Goal: Information Seeking & Learning: Learn about a topic

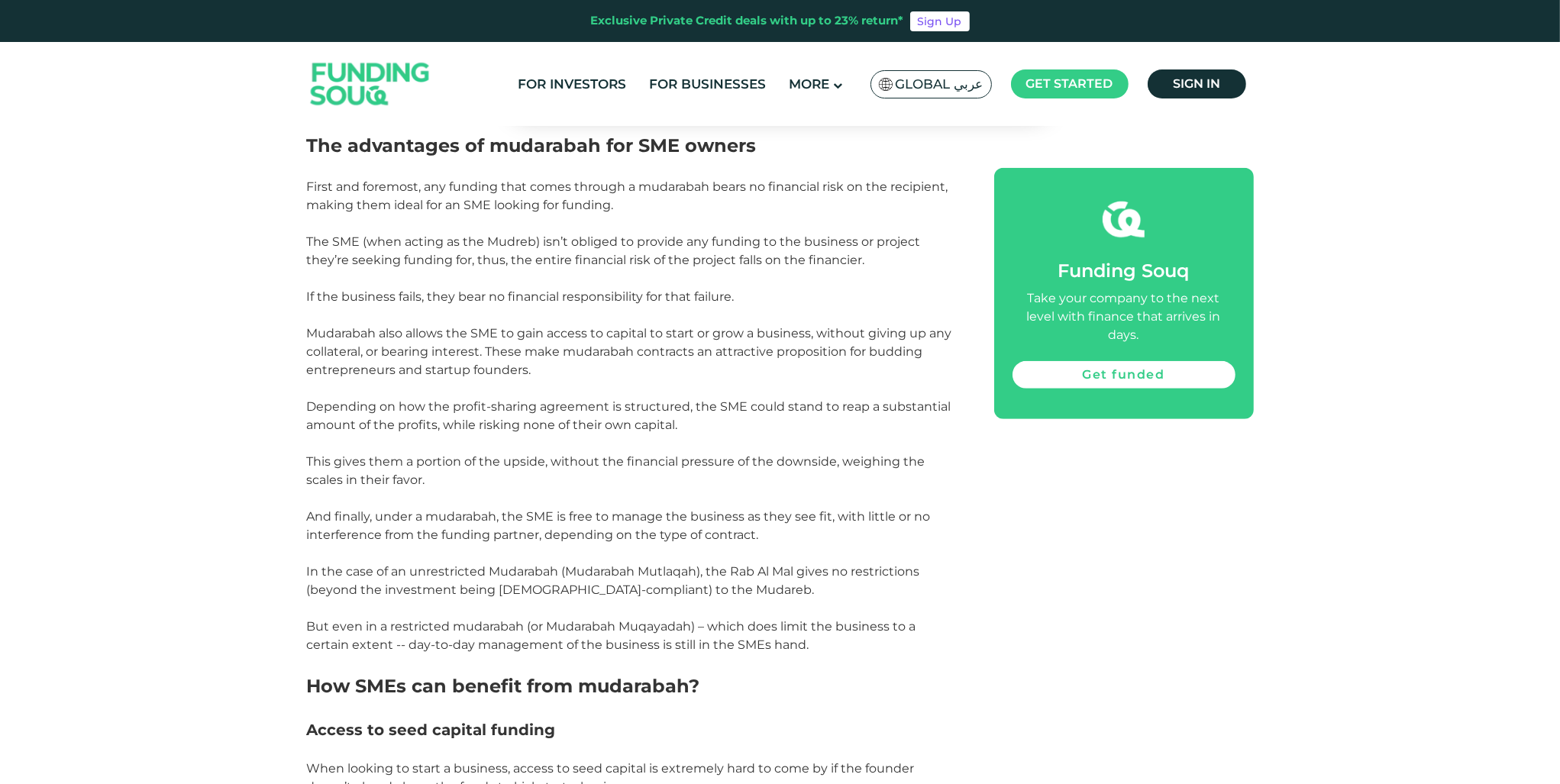
scroll to position [1449, 0]
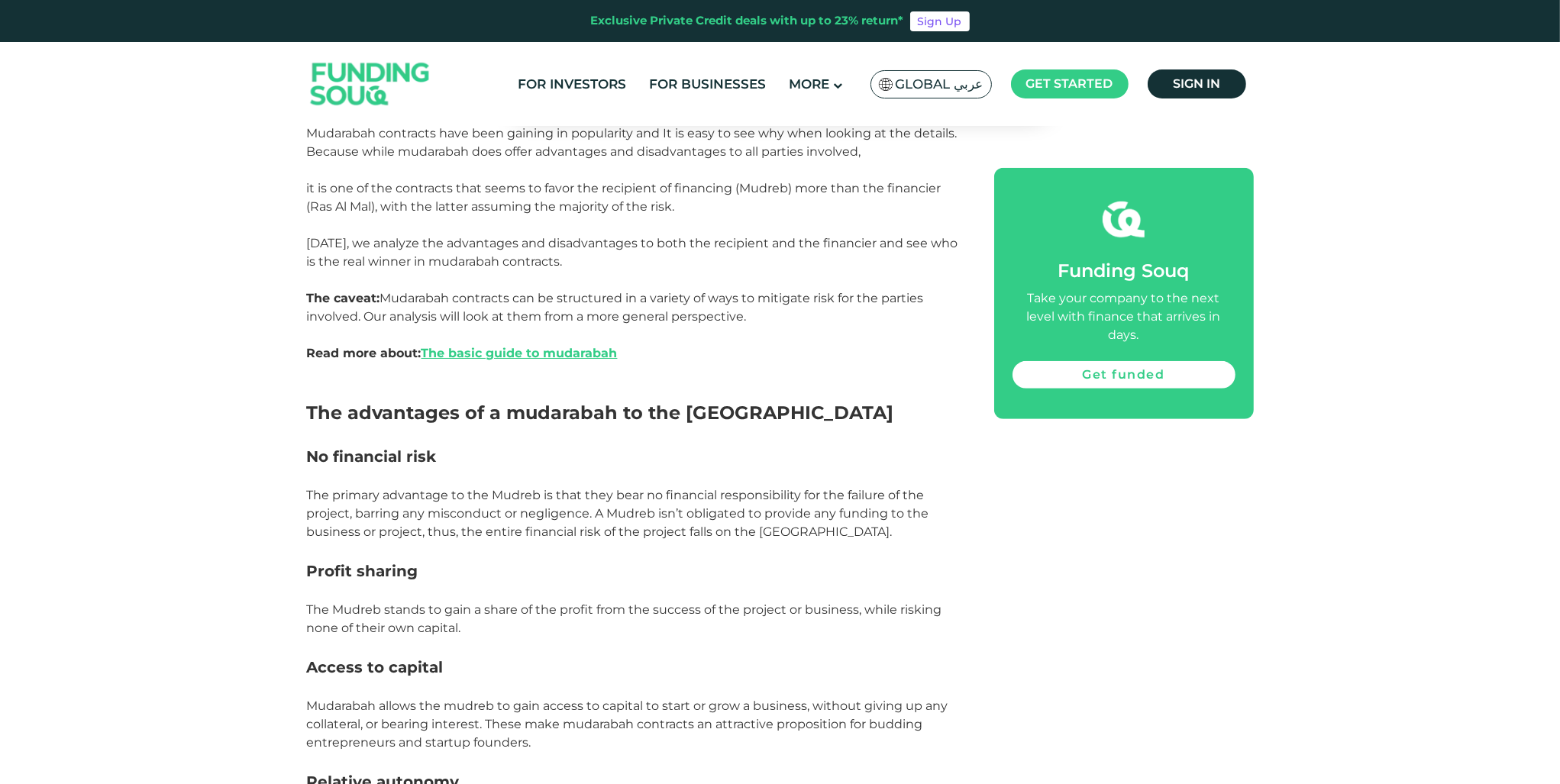
scroll to position [1144, 0]
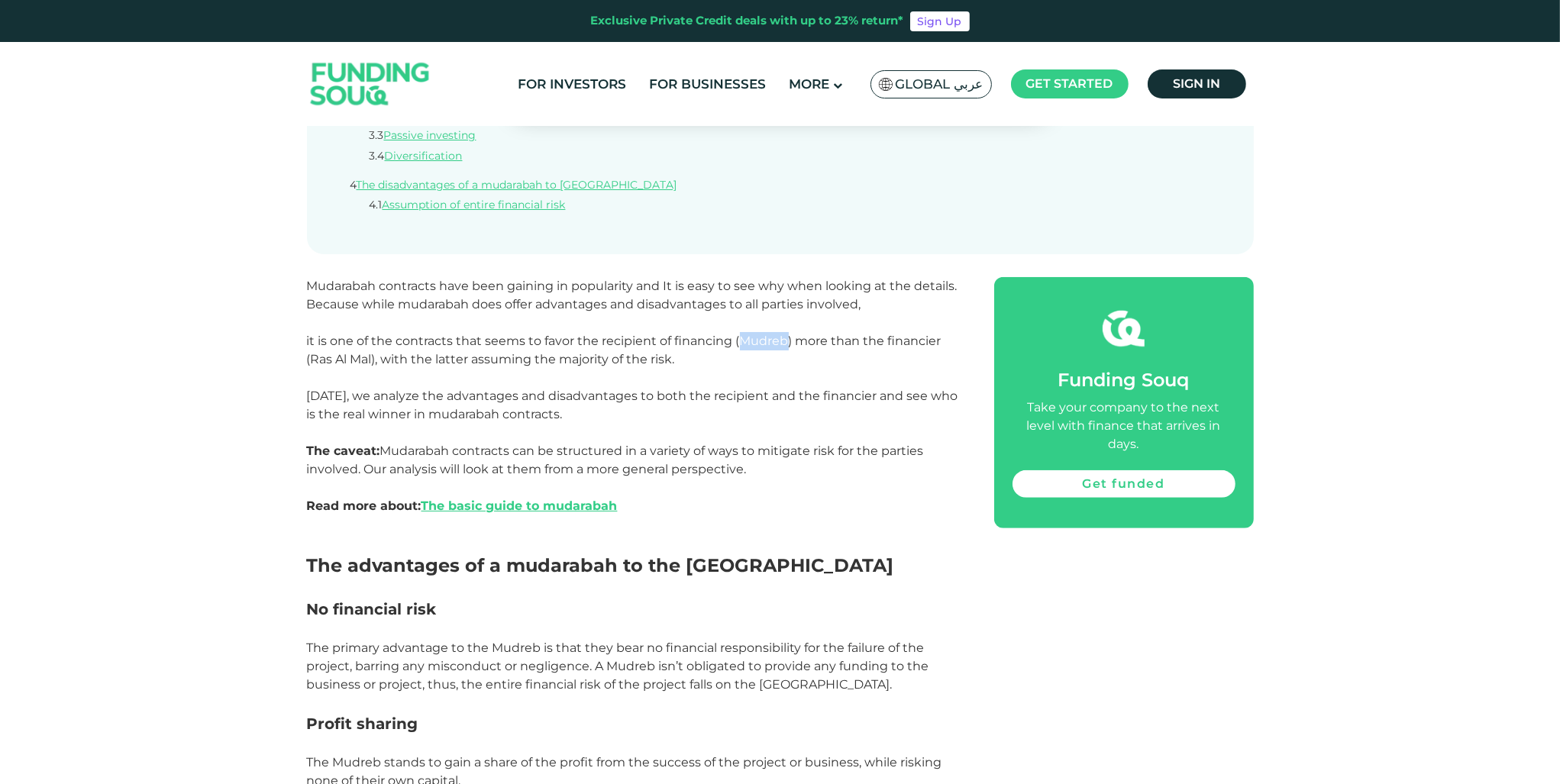
drag, startPoint x: 753, startPoint y: 342, endPoint x: 787, endPoint y: 342, distance: 34.0
click at [787, 342] on span "it is one of the contracts that seems to favor the recipient of financing (Mudr…" at bounding box center [625, 349] width 634 height 33
click at [758, 374] on p at bounding box center [634, 377] width 652 height 18
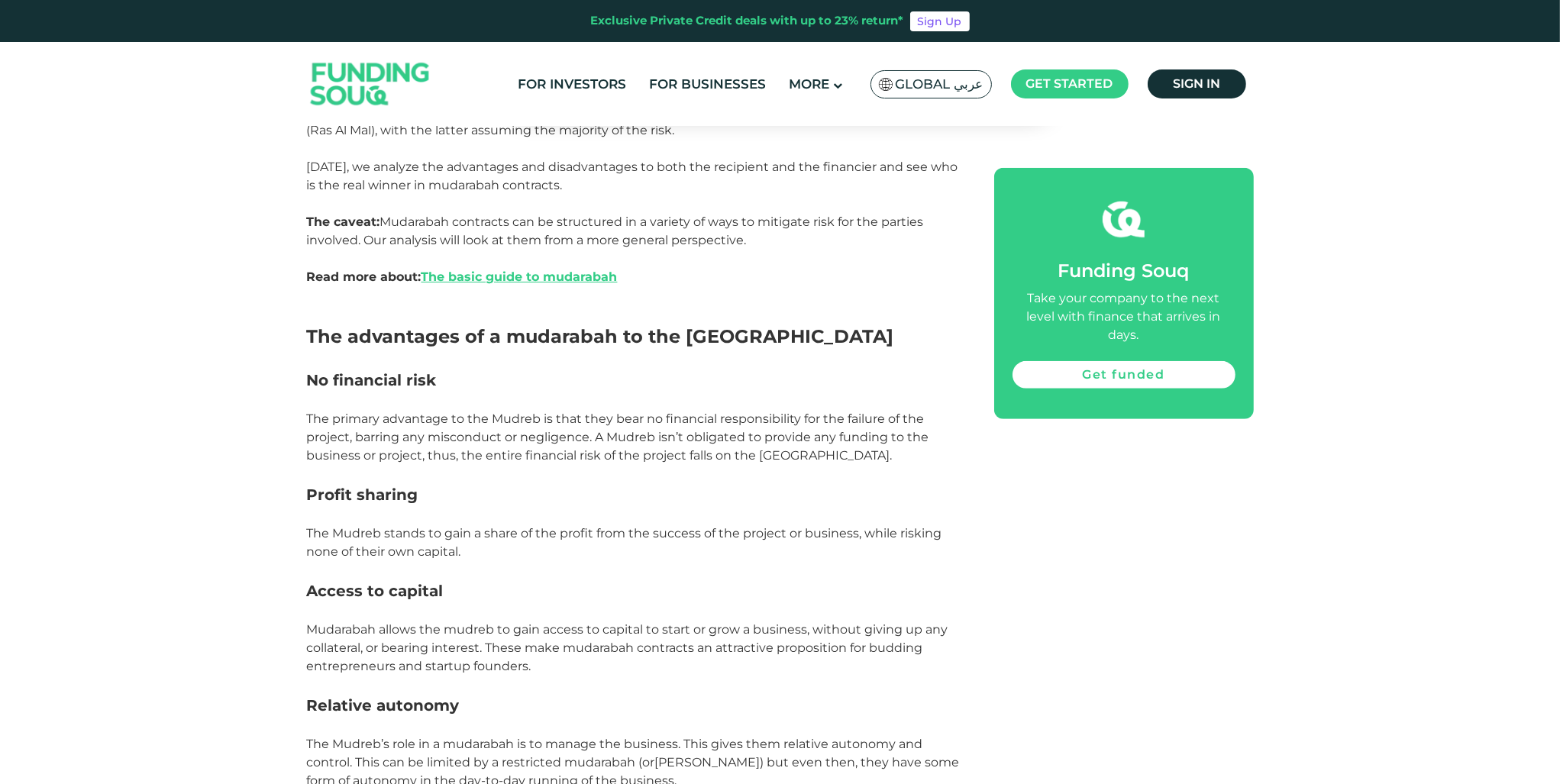
scroll to position [1297, 0]
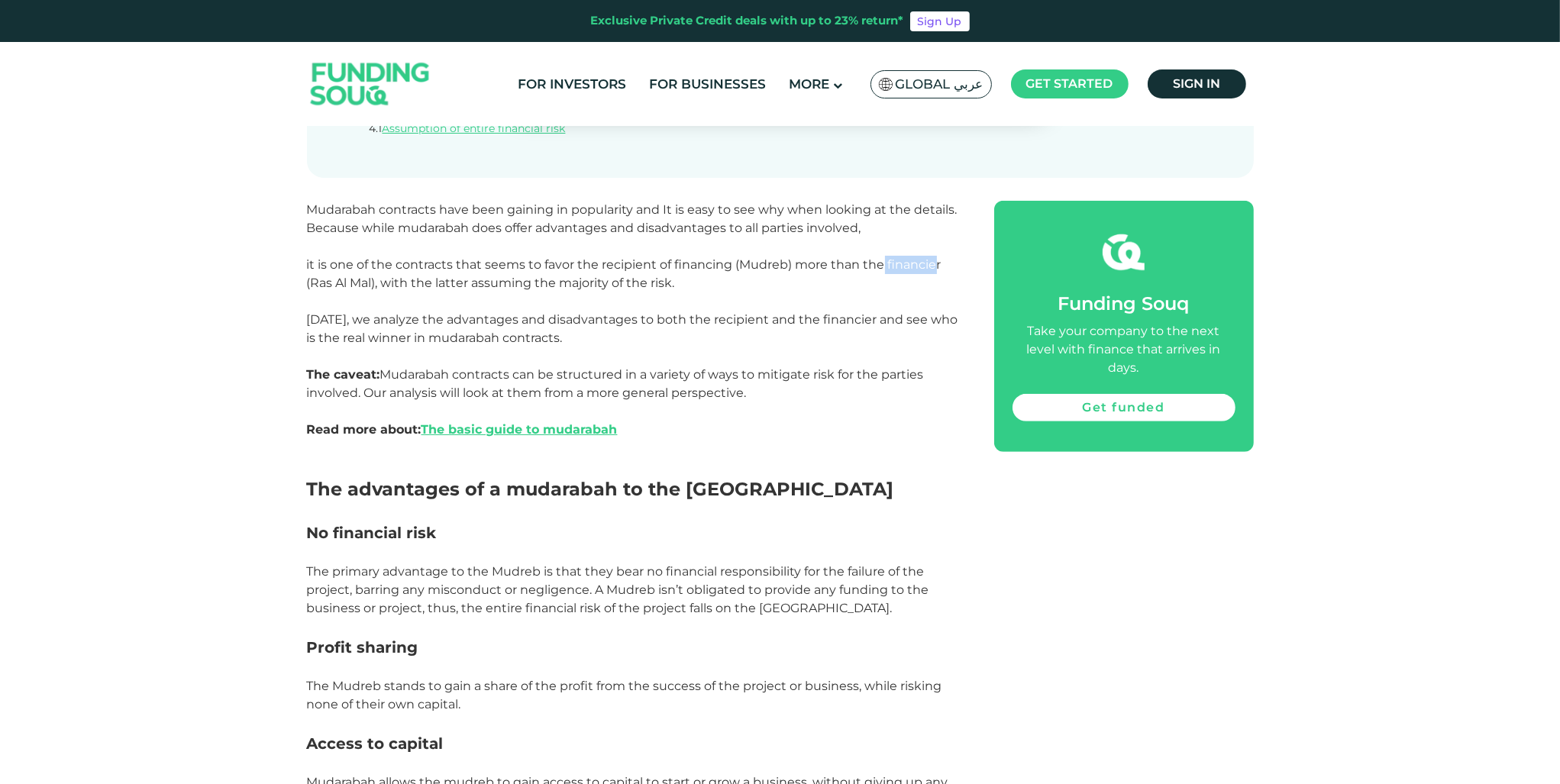
drag, startPoint x: 887, startPoint y: 268, endPoint x: 937, endPoint y: 271, distance: 50.1
click at [937, 271] on span "it is one of the contracts that seems to favor the recipient of financing (Mudr…" at bounding box center [625, 273] width 634 height 33
click at [886, 261] on span "it is one of the contracts that seems to favor the recipient of financing (Mudr…" at bounding box center [625, 273] width 634 height 33
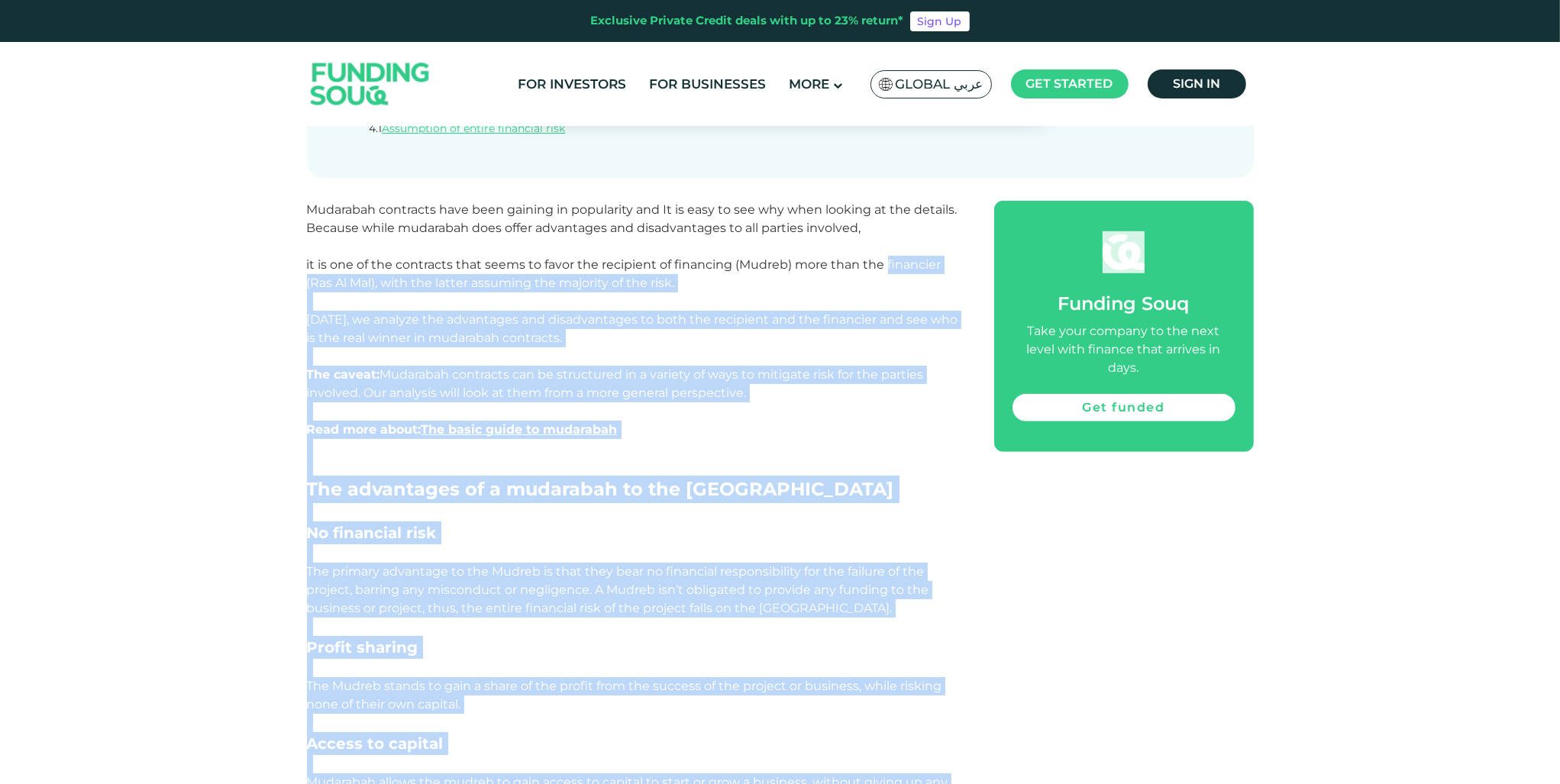
drag, startPoint x: 888, startPoint y: 268, endPoint x: 1033, endPoint y: 267, distance: 145.0
click at [904, 256] on p "it is one of the contracts that seems to favor the recipient of financing (Mudr…" at bounding box center [634, 274] width 652 height 37
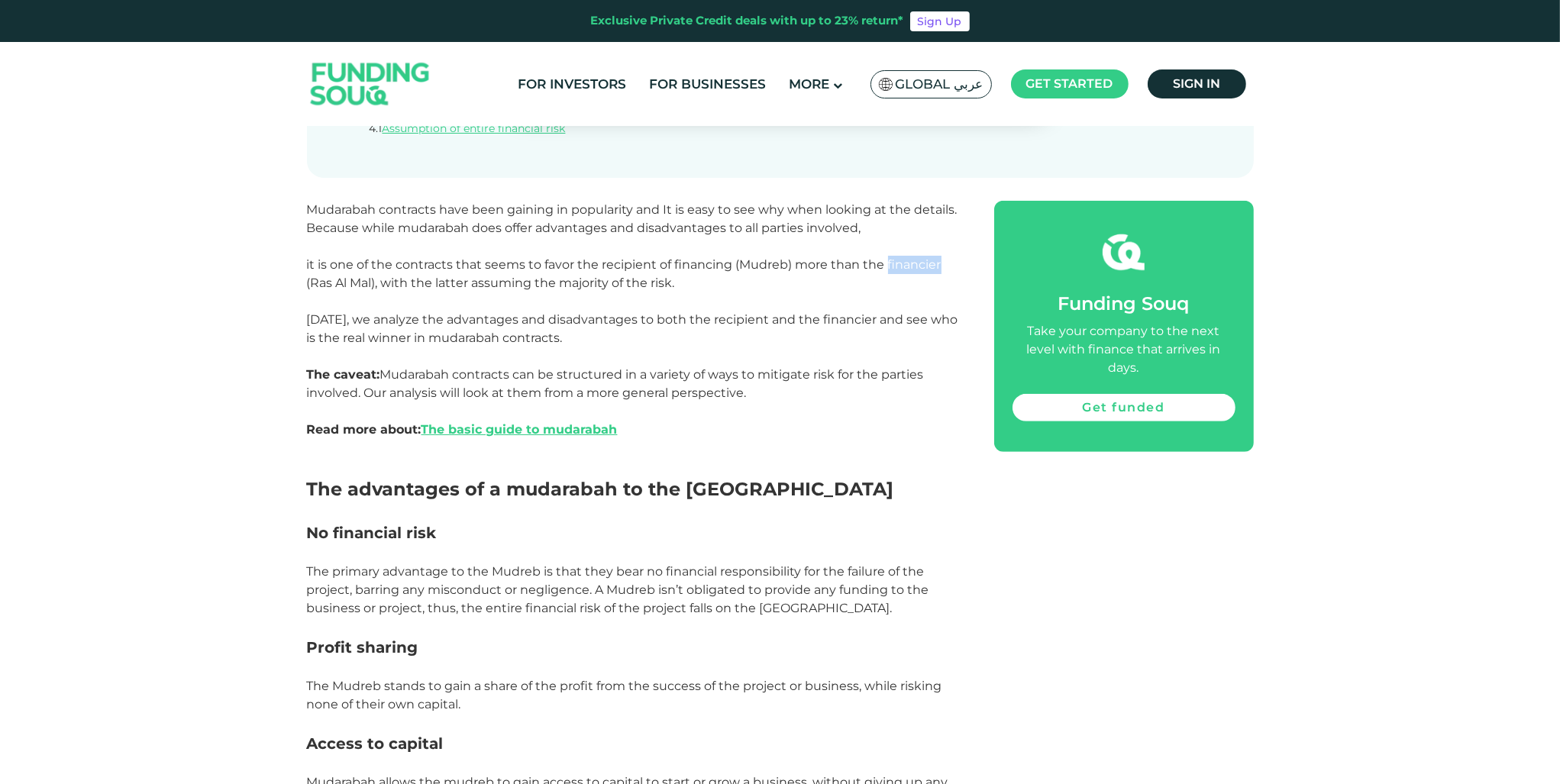
drag, startPoint x: 889, startPoint y: 261, endPoint x: 944, endPoint y: 263, distance: 55.0
click at [944, 263] on p "it is one of the contracts that seems to favor the recipient of financing (Mudr…" at bounding box center [634, 274] width 652 height 37
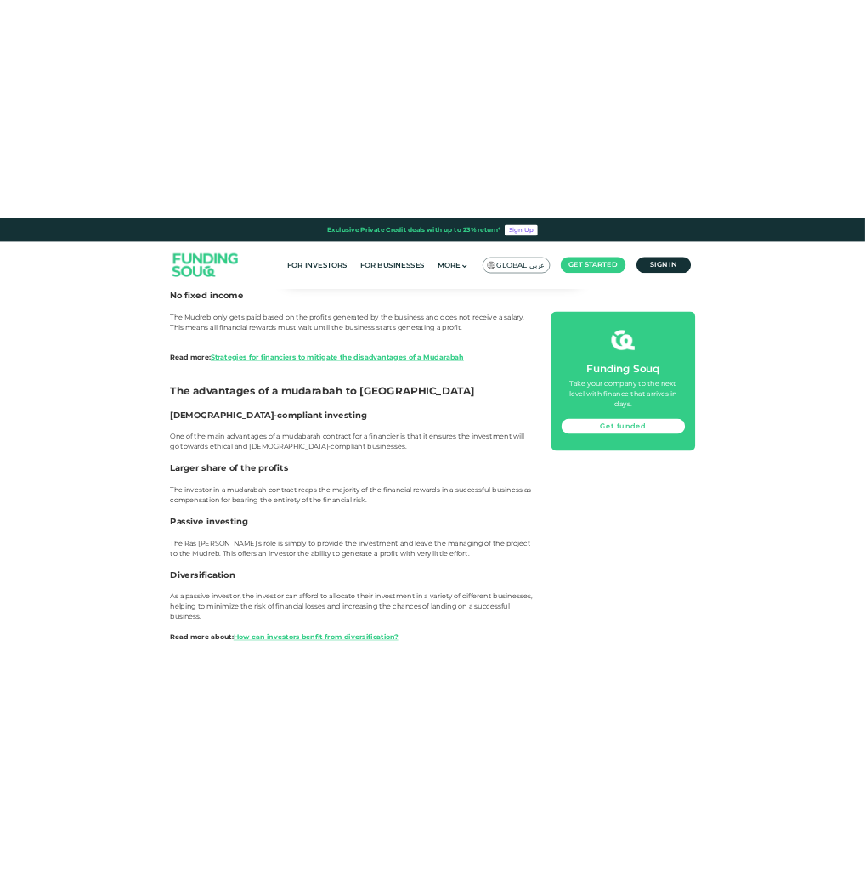
scroll to position [2804, 0]
